Goal: Check status: Check status

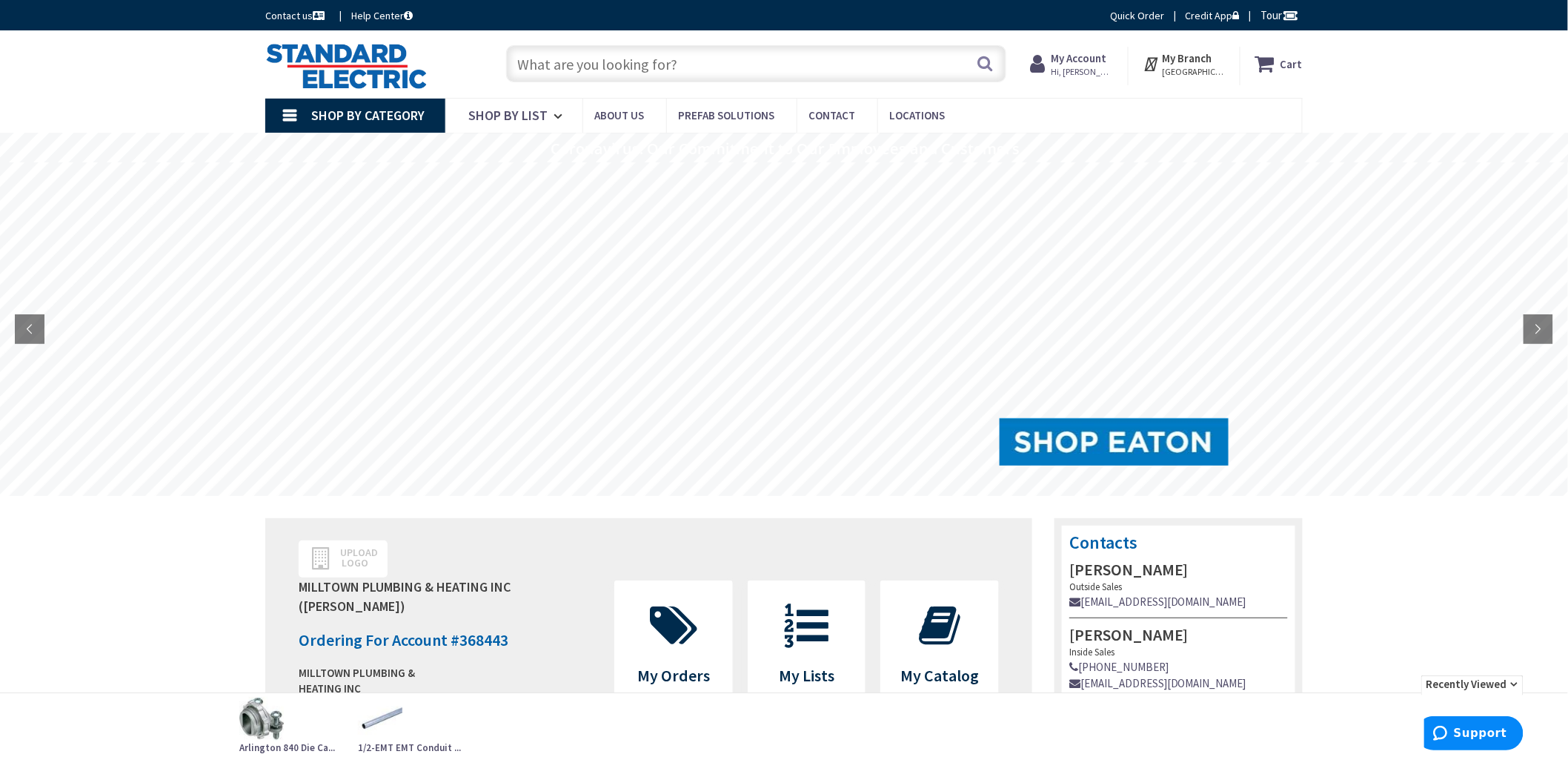
click at [1089, 70] on span "Hi, [PERSON_NAME]" at bounding box center [1083, 72] width 63 height 12
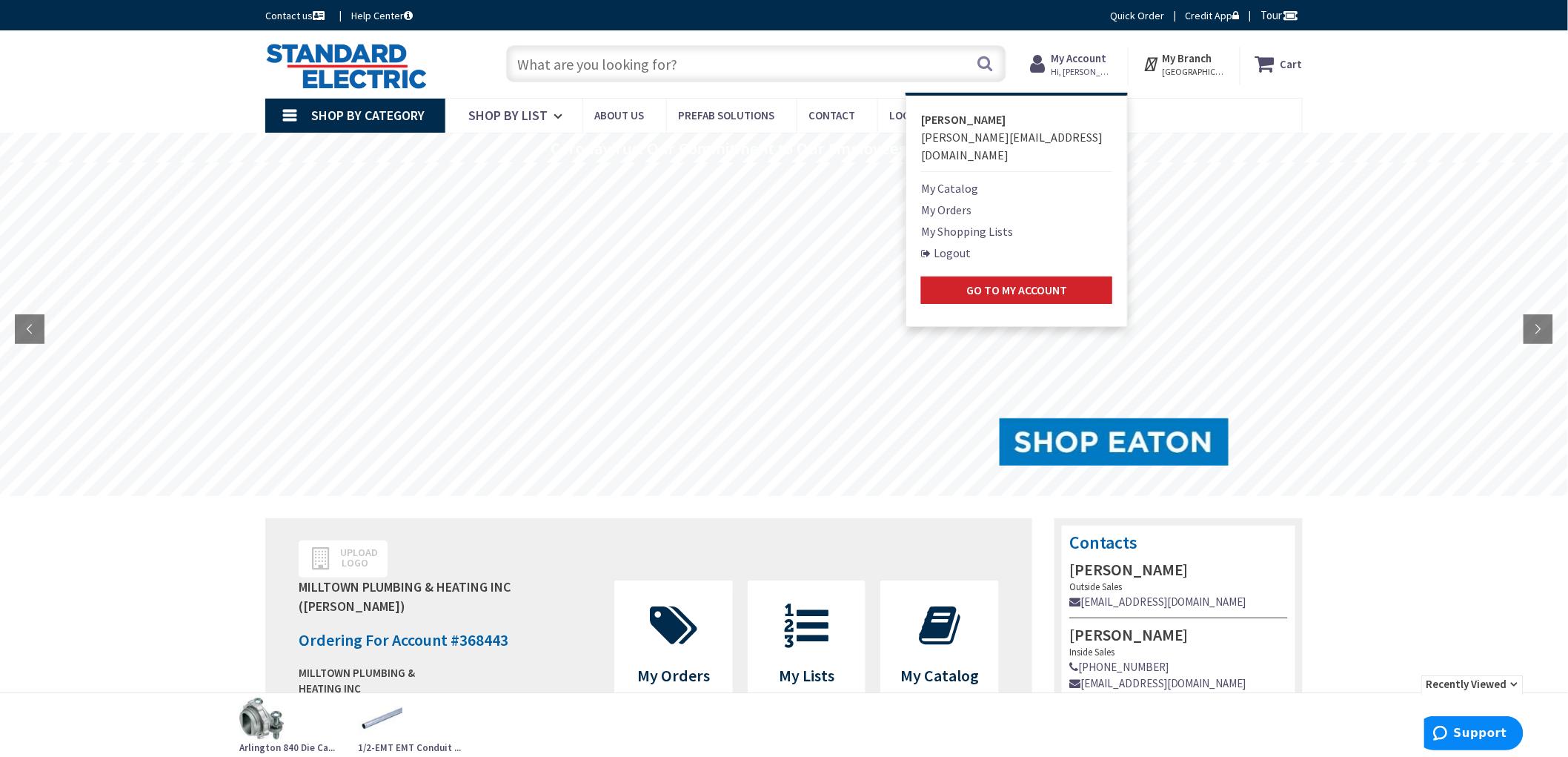
click at [958, 201] on link "My Orders" at bounding box center [946, 209] width 51 height 18
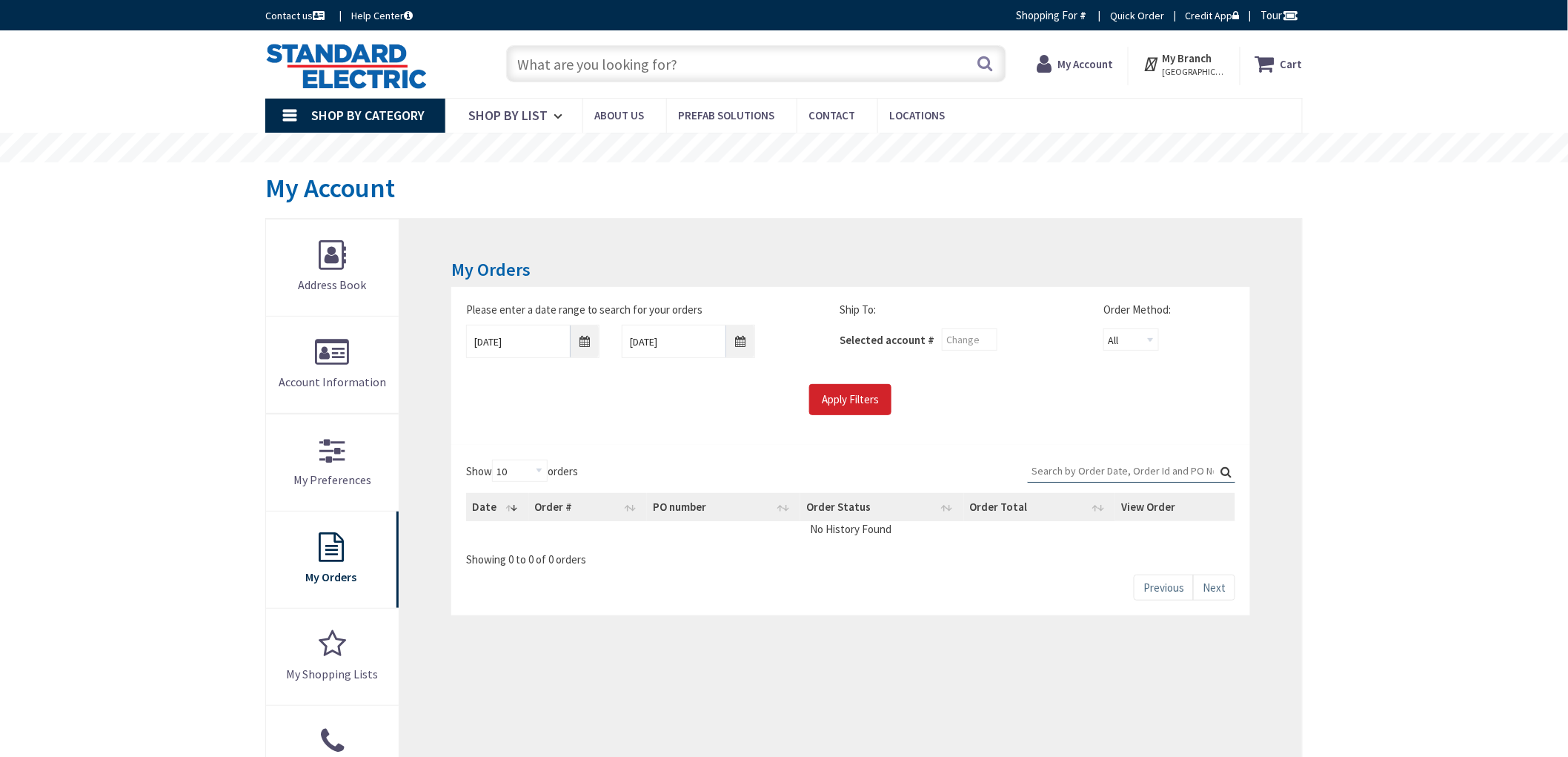
click at [139, 515] on div "Skip to Content Toggle Nav Search Cart My Cart Close" at bounding box center [784, 683] width 1568 height 1306
click at [139, 516] on div "Skip to Content Toggle Nav Search Cart My Cart Close" at bounding box center [784, 683] width 1568 height 1306
click at [136, 507] on div "Skip to Content Toggle Nav Search Cart My Cart Close" at bounding box center [784, 683] width 1568 height 1306
drag, startPoint x: 156, startPoint y: 454, endPoint x: 163, endPoint y: 459, distance: 8.6
click at [163, 459] on div "Skip to Content Toggle Nav Search Cart My Cart Close" at bounding box center [784, 683] width 1568 height 1306
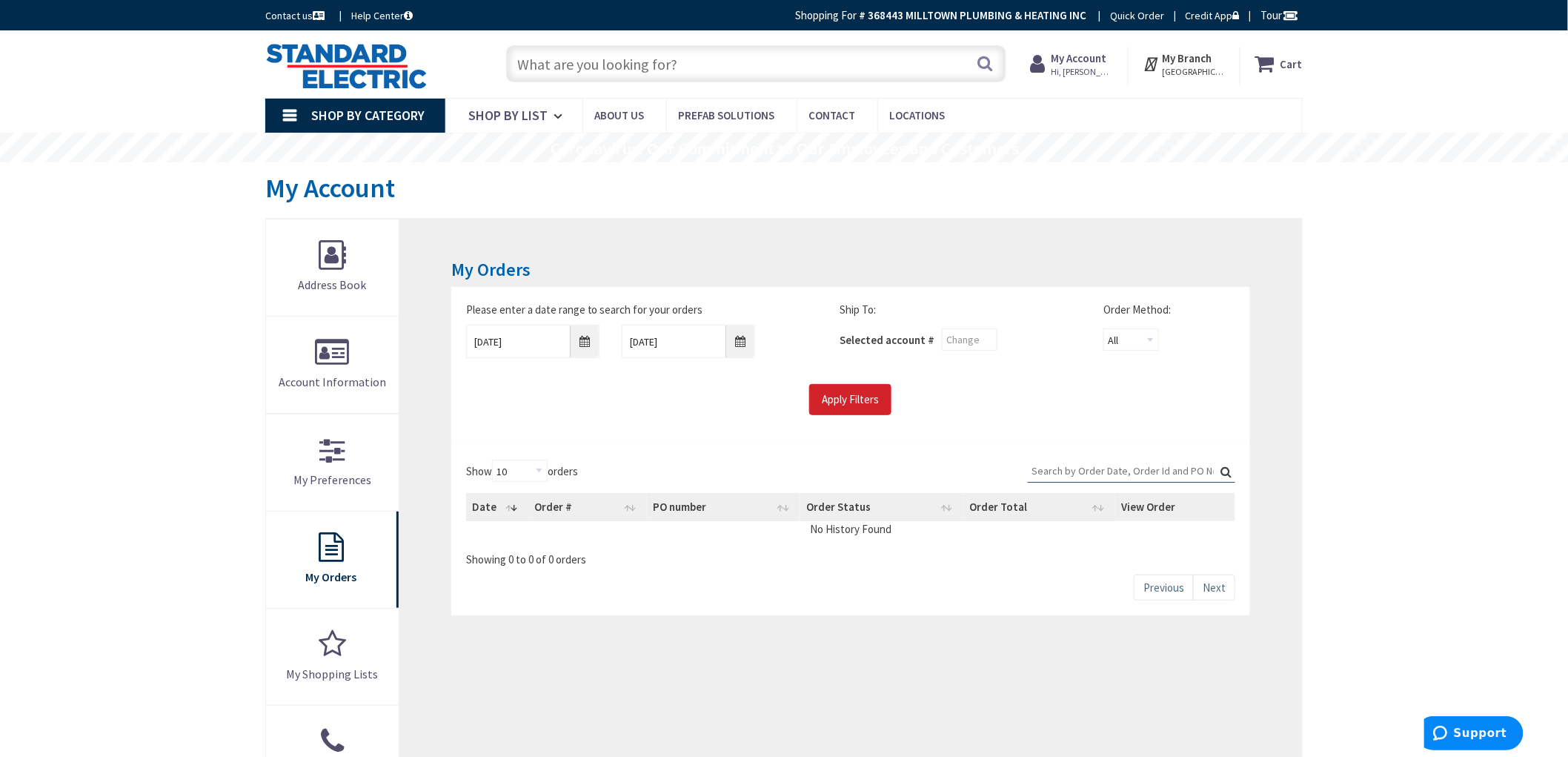
click at [110, 549] on div "Skip to Content Toggle Nav Search Cart My Cart Close" at bounding box center [784, 683] width 1568 height 1306
click at [197, 321] on div "Skip to Content Toggle Nav Search Cart My Cart Close" at bounding box center [784, 683] width 1568 height 1306
click at [249, 389] on main "My Account My Account My Orders Please enter a date range to search for your or…" at bounding box center [784, 546] width 1112 height 767
click at [182, 446] on div "Skip to Content Toggle Nav Search Cart My Cart Close" at bounding box center [784, 683] width 1568 height 1306
drag, startPoint x: 56, startPoint y: 436, endPoint x: 65, endPoint y: 438, distance: 9.2
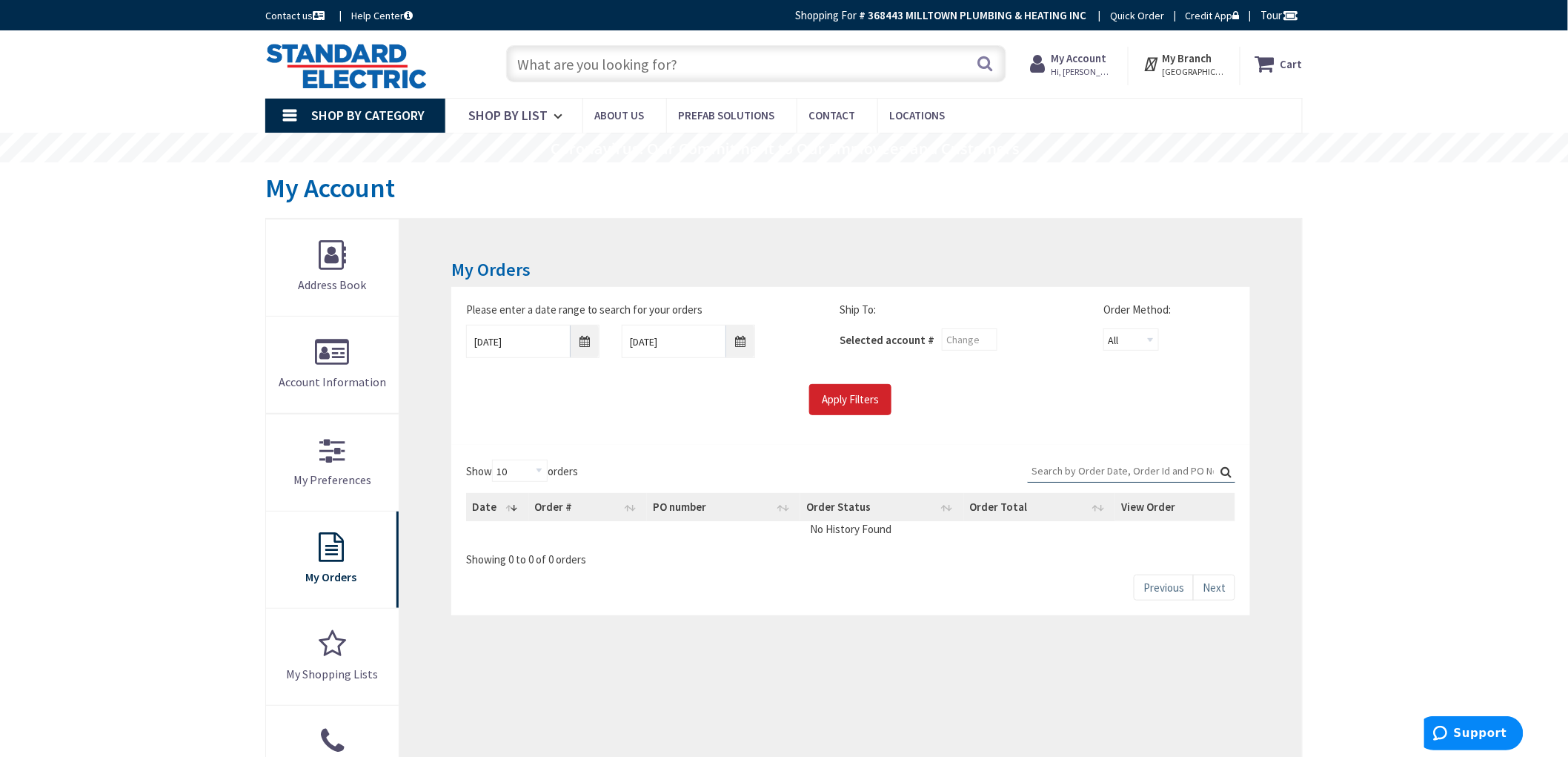
click at [65, 438] on div "Skip to Content Toggle Nav Search Cart My Cart Close" at bounding box center [784, 683] width 1568 height 1306
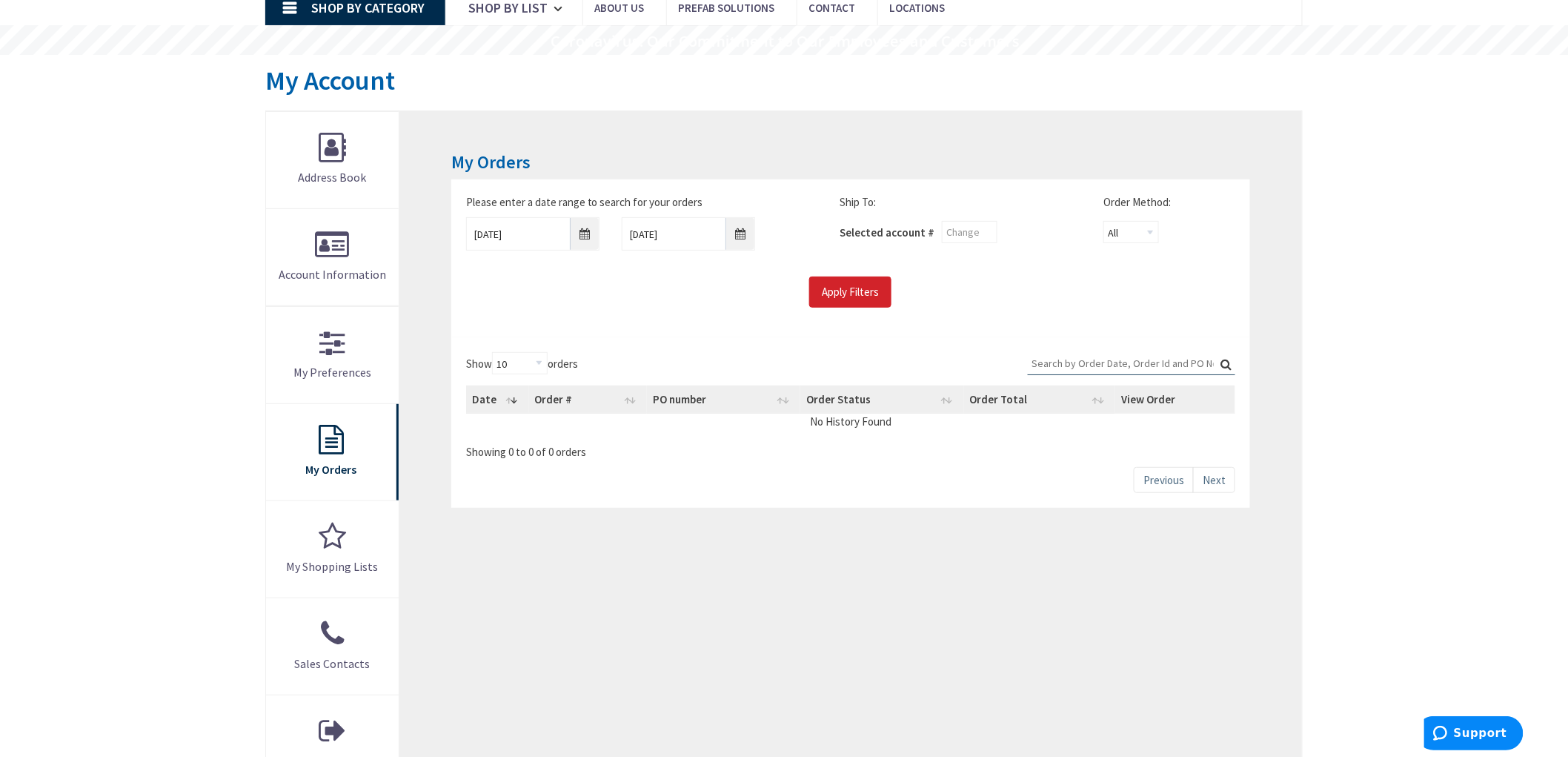
scroll to position [330, 0]
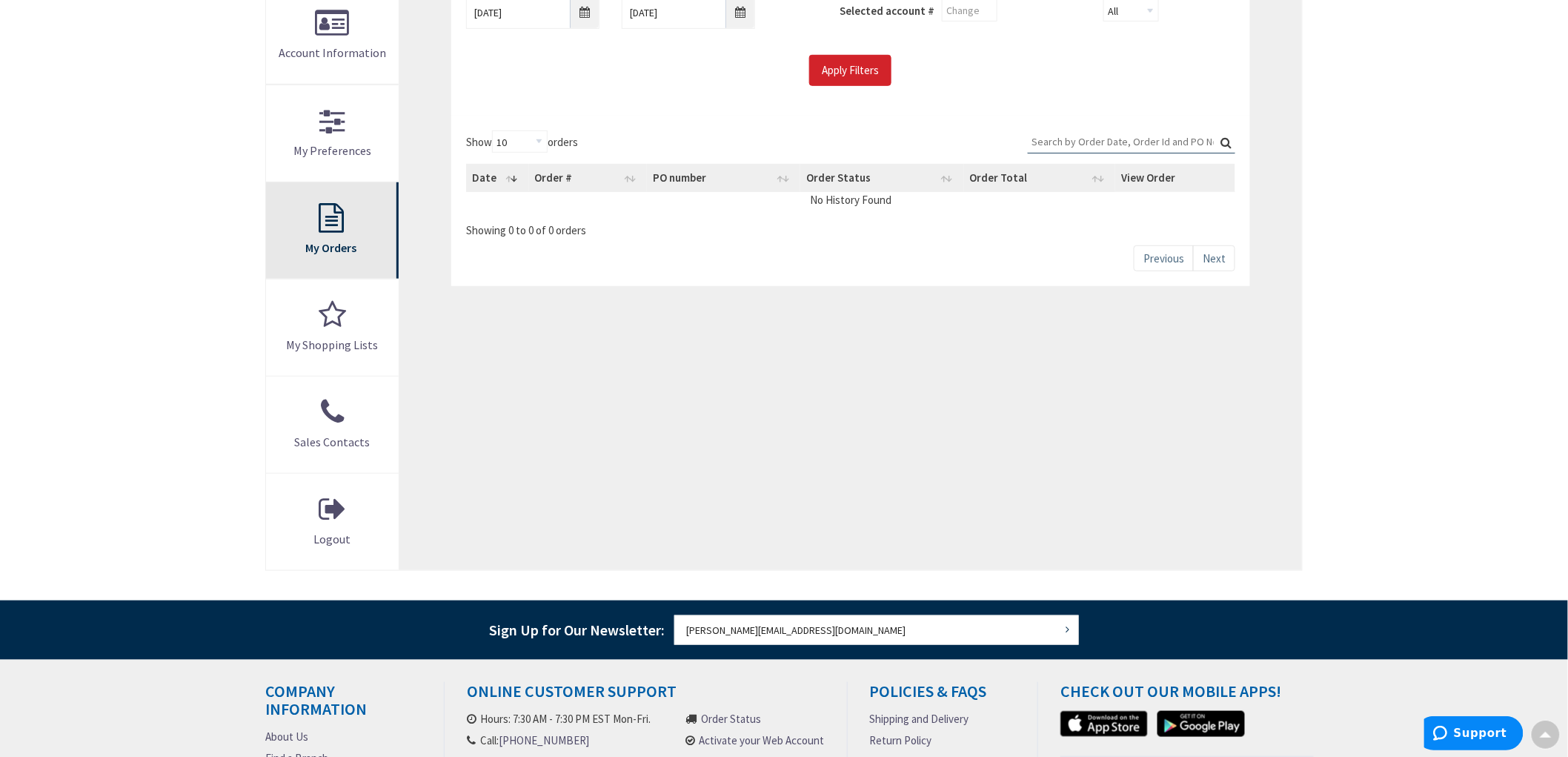
click at [351, 211] on link "My Orders" at bounding box center [332, 230] width 132 height 96
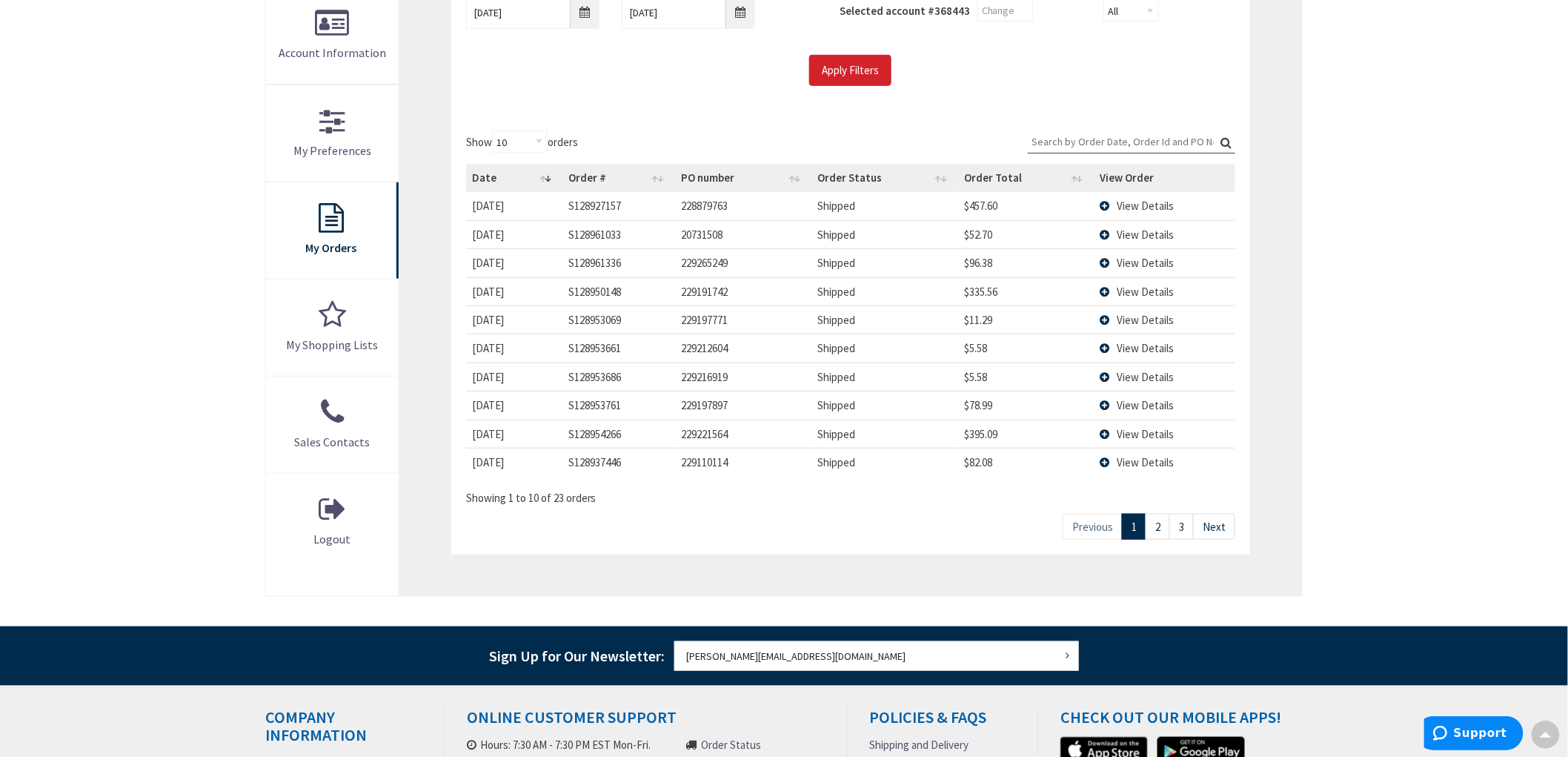
click at [116, 266] on div "Skip to Content Toggle Nav Search Cart My Cart Close" at bounding box center [784, 367] width 1568 height 1332
click at [126, 274] on div "Skip to Content Toggle Nav Search Cart My Cart Close" at bounding box center [784, 367] width 1568 height 1332
click at [230, 512] on main "My Account My Account My Orders Please enter a date range to search for your or…" at bounding box center [784, 229] width 1112 height 793
click at [204, 373] on div "Skip to Content Toggle Nav Search Cart My Cart Close" at bounding box center [784, 367] width 1568 height 1332
click at [190, 395] on div "Skip to Content Toggle Nav Search Cart My Cart Close" at bounding box center [784, 367] width 1568 height 1332
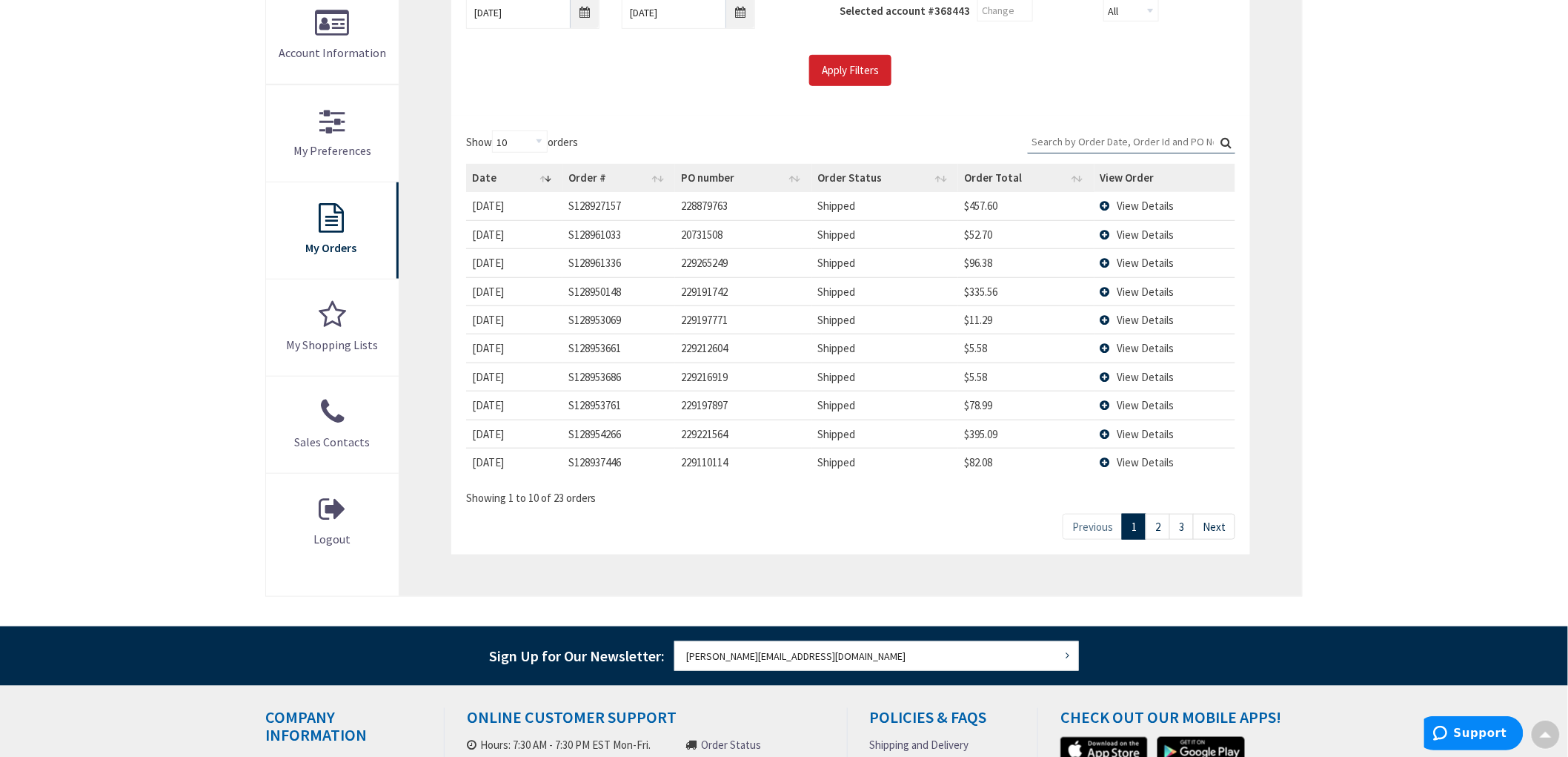
click at [190, 398] on div "Skip to Content Toggle Nav Search Cart My Cart Close" at bounding box center [784, 367] width 1568 height 1332
click at [151, 514] on div "Skip to Content Toggle Nav Search Cart My Cart Close" at bounding box center [784, 367] width 1568 height 1332
click at [114, 226] on div "Skip to Content Toggle Nav Search Cart My Cart Close" at bounding box center [784, 367] width 1568 height 1332
click at [116, 231] on div "Skip to Content Toggle Nav Search Cart My Cart Close" at bounding box center [784, 367] width 1568 height 1332
click at [139, 361] on div "Skip to Content Toggle Nav Search Cart My Cart Close" at bounding box center [784, 367] width 1568 height 1332
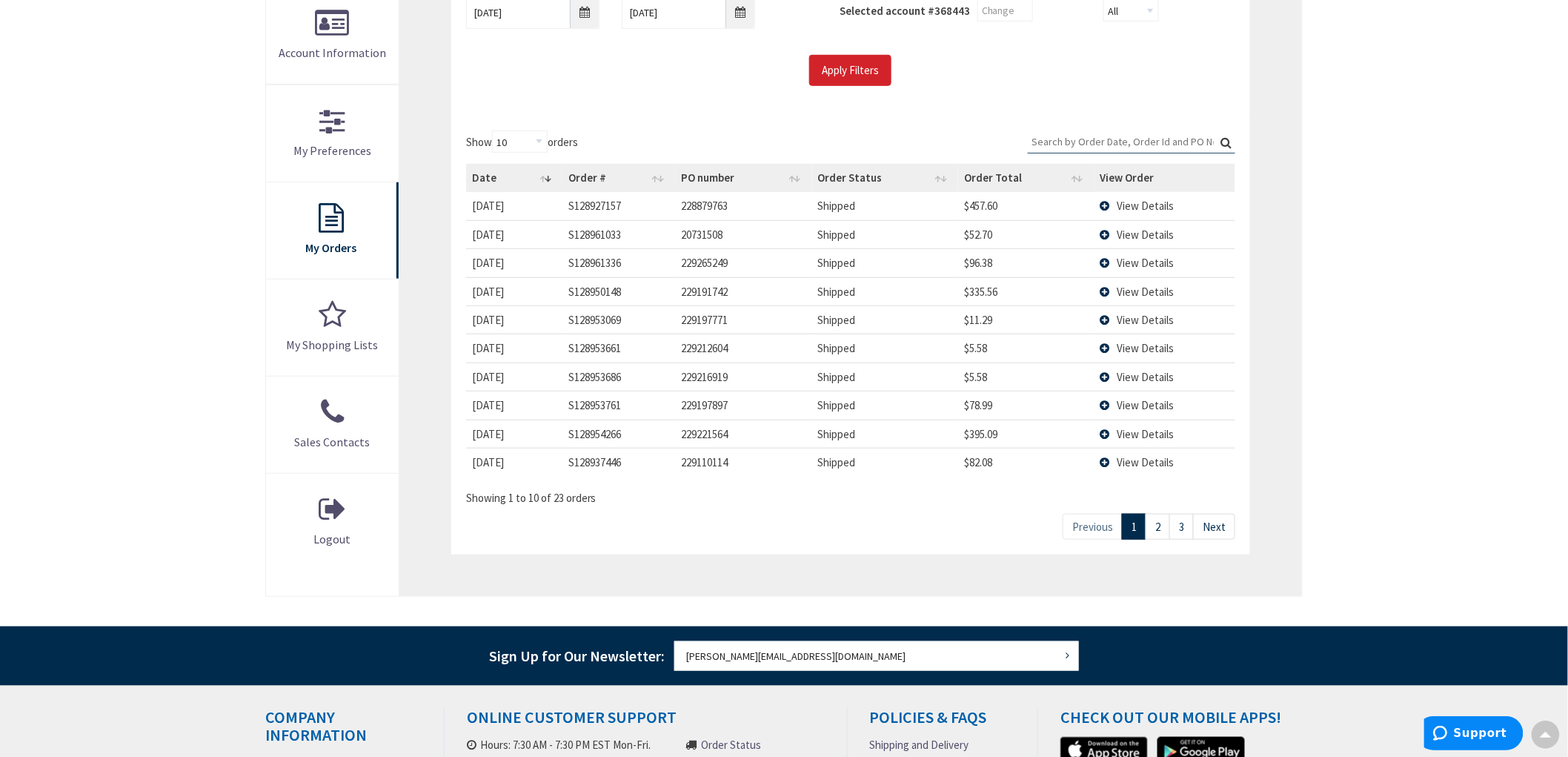
drag, startPoint x: 136, startPoint y: 206, endPoint x: 167, endPoint y: 61, distance: 148.3
click at [134, 204] on div "Skip to Content Toggle Nav Search Cart My Cart Close" at bounding box center [784, 367] width 1568 height 1332
